Goal: Task Accomplishment & Management: Manage account settings

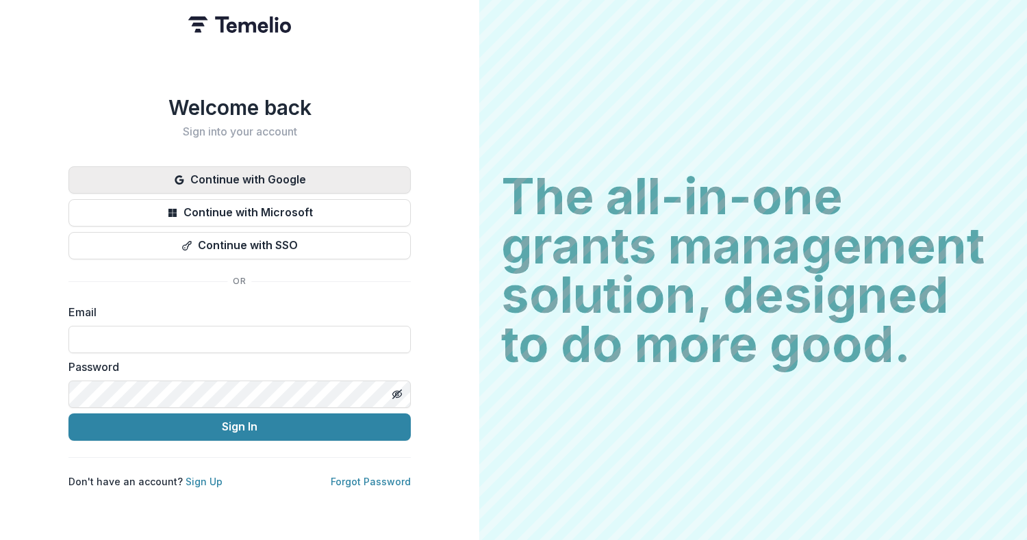
click at [293, 174] on button "Continue with Google" at bounding box center [239, 179] width 342 height 27
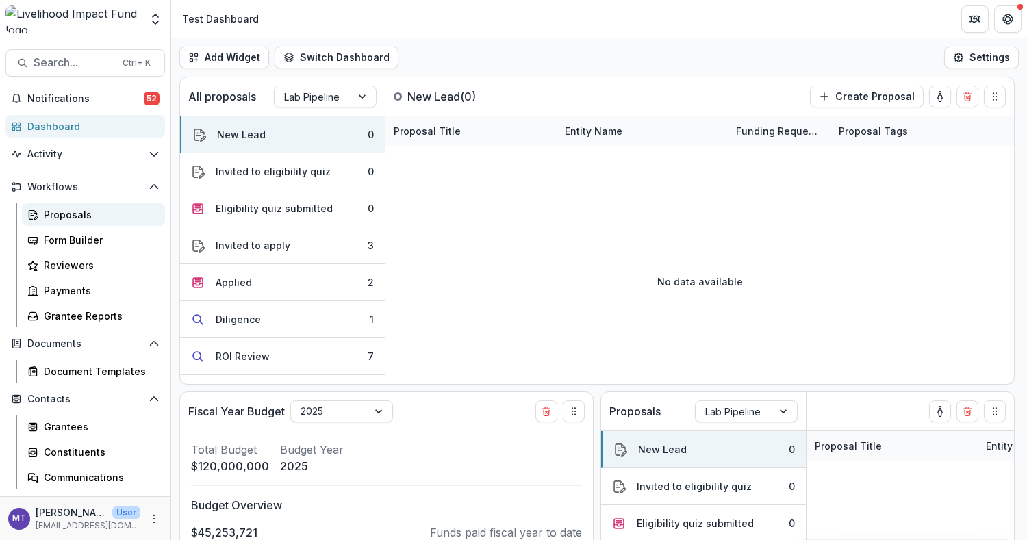
click at [62, 218] on div "Proposals" at bounding box center [99, 214] width 110 height 14
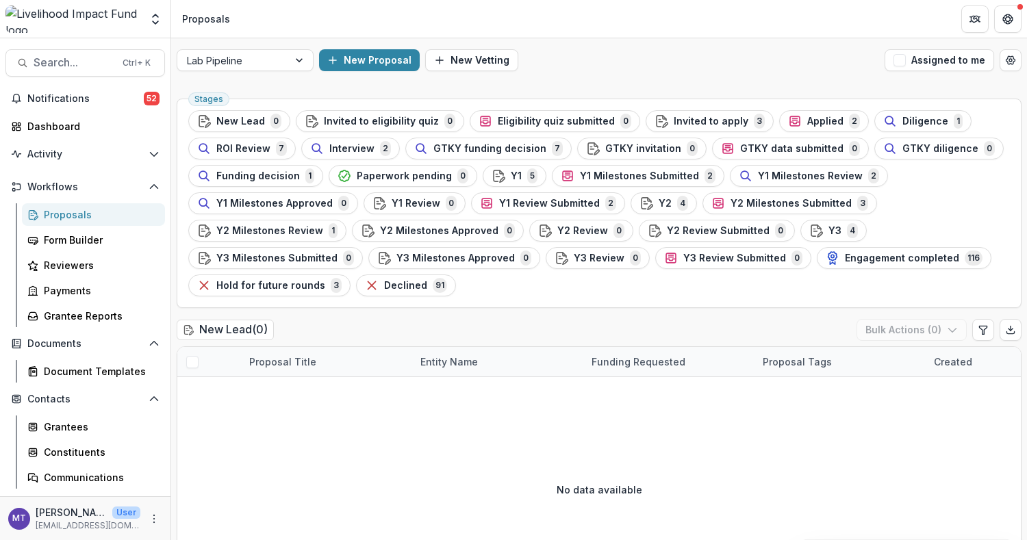
scroll to position [274, 0]
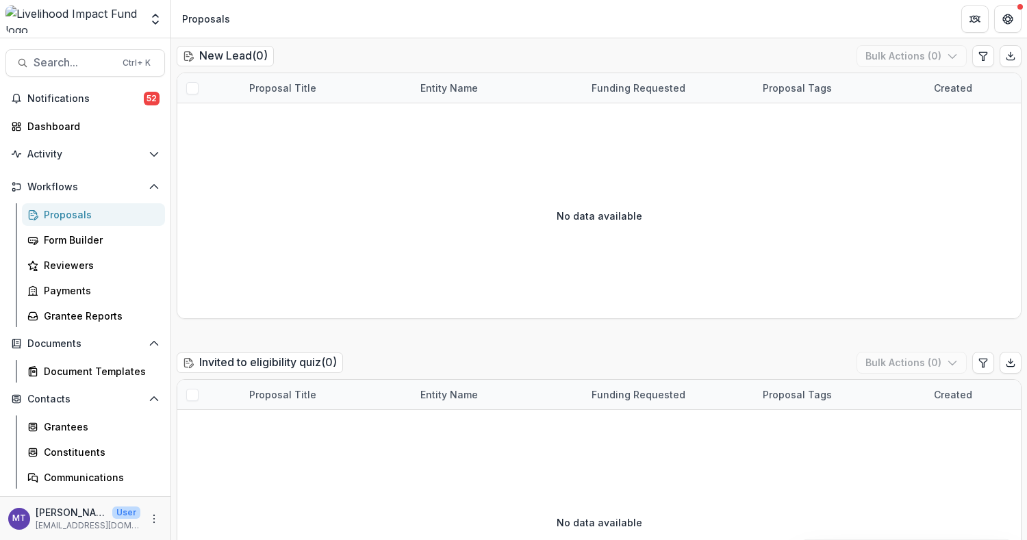
click at [101, 210] on div "Proposals" at bounding box center [99, 214] width 110 height 14
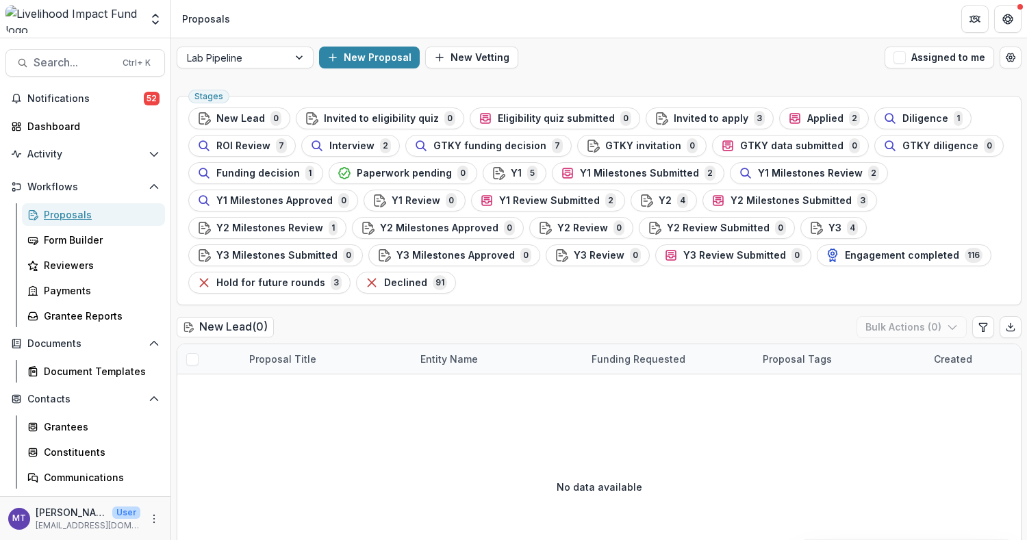
scroll to position [0, 0]
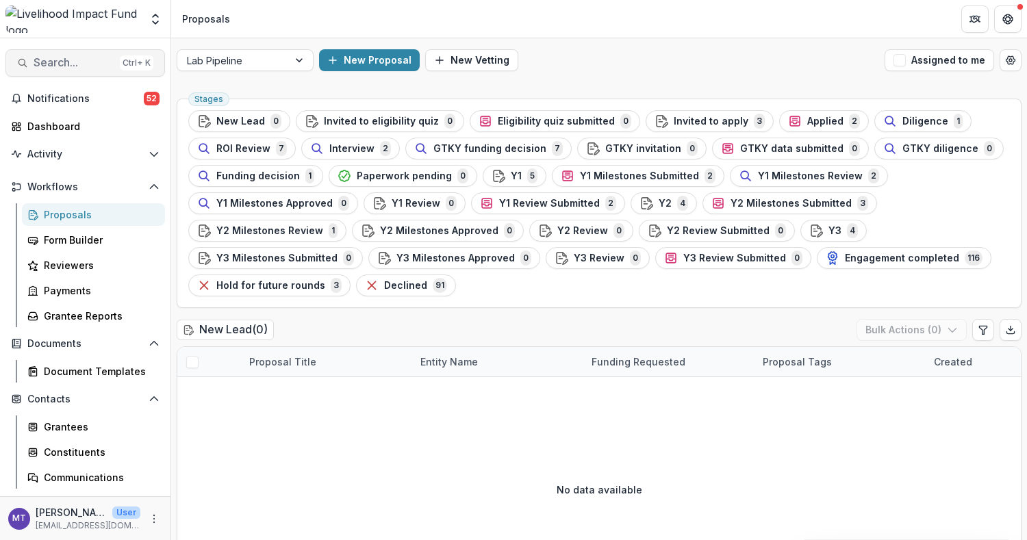
click at [94, 67] on span "Search..." at bounding box center [74, 62] width 81 height 13
click at [95, 65] on div "Add Contact New Proposal New Board Document Template New Collection Get Help Us…" at bounding box center [513, 270] width 1027 height 540
click at [105, 66] on span "Search..." at bounding box center [74, 62] width 81 height 13
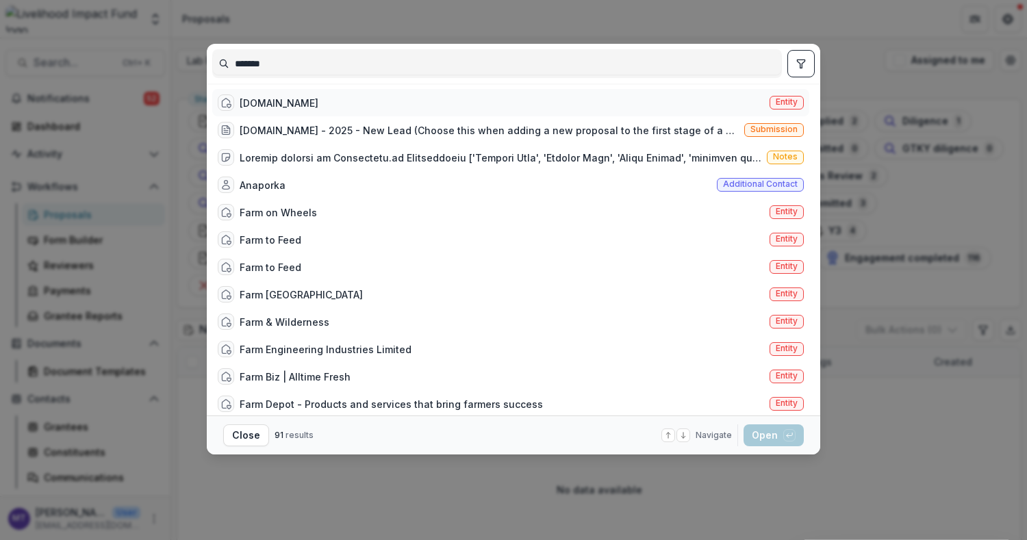
type input "*******"
click at [333, 104] on div "Farm.io Entity" at bounding box center [510, 102] width 597 height 27
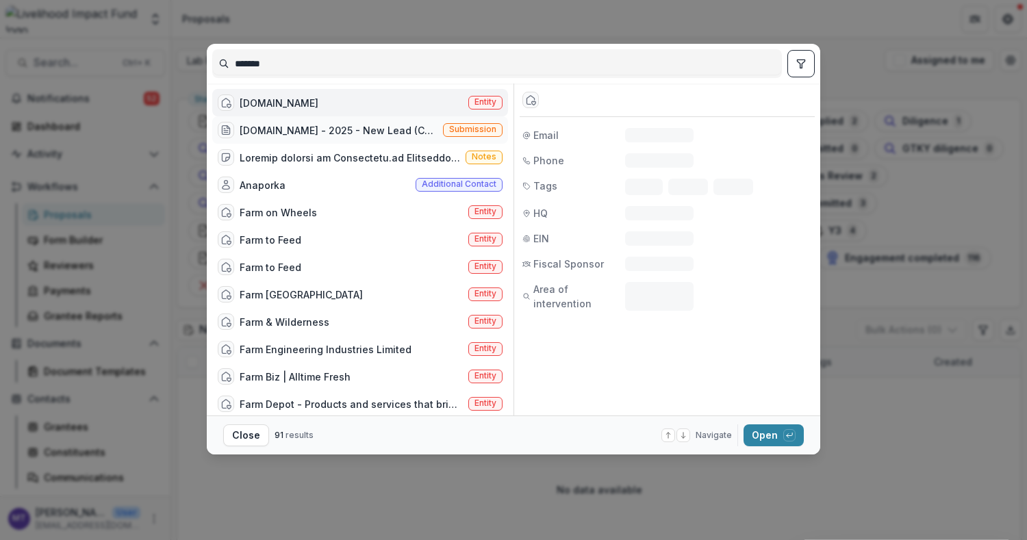
click at [337, 129] on div "Farm.io - 2025 - New Lead (Choose this when adding a new proposal to the first …" at bounding box center [339, 130] width 198 height 14
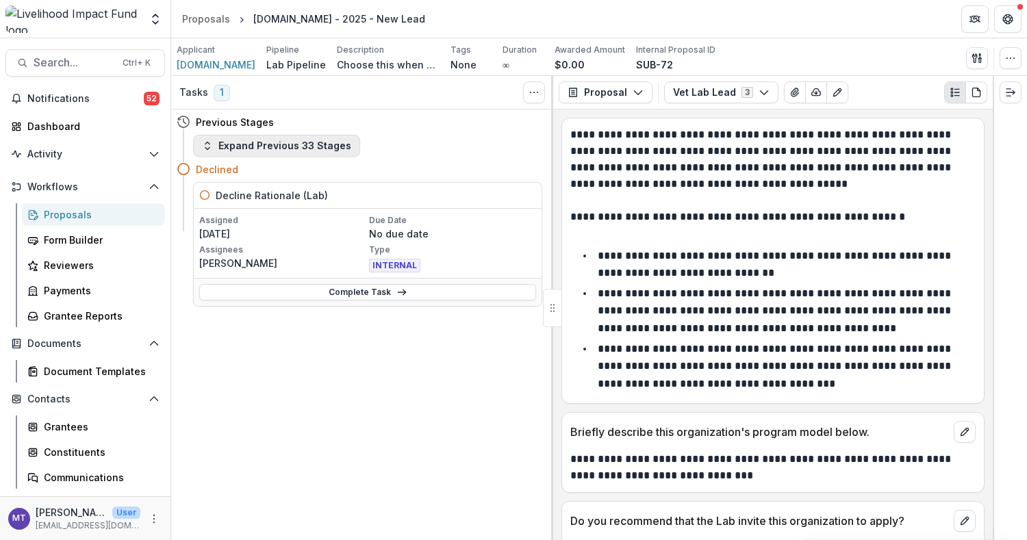
click at [235, 150] on button "Expand Previous 33 Stages" at bounding box center [276, 146] width 167 height 22
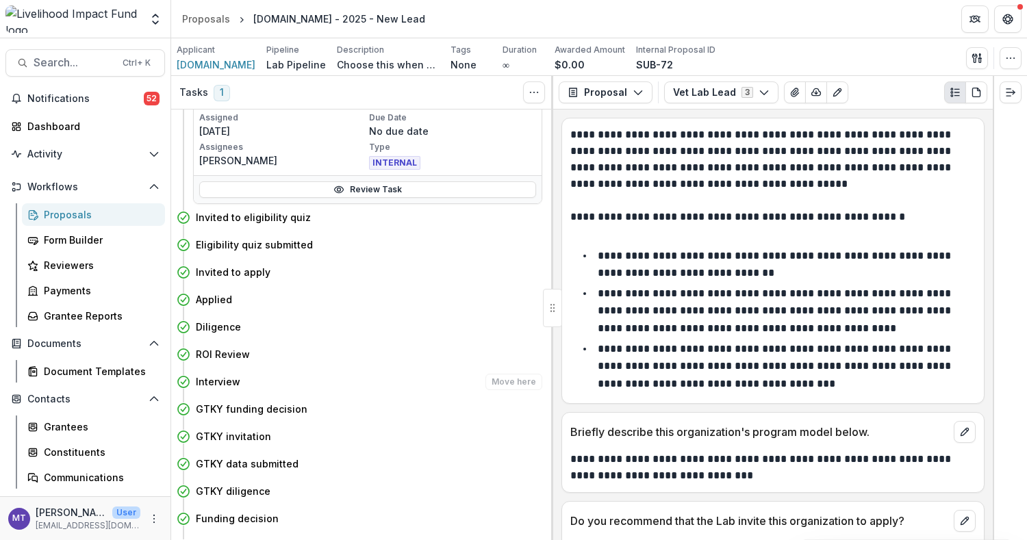
scroll to position [182, 0]
